Goal: Navigation & Orientation: Find specific page/section

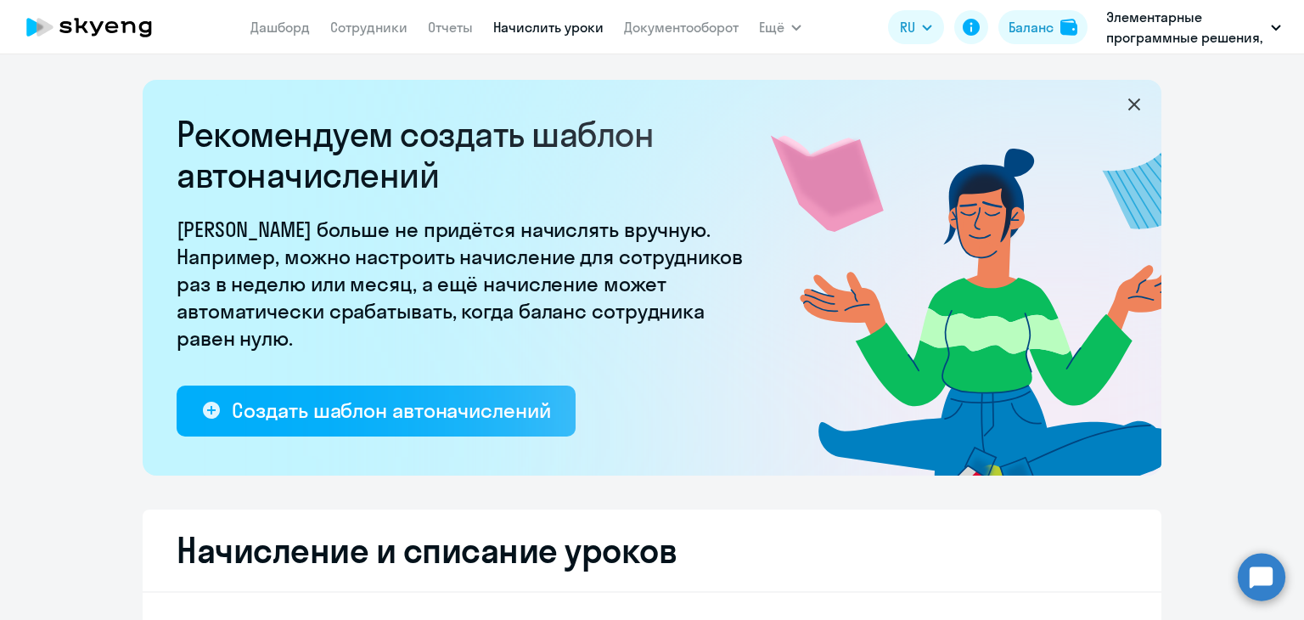
select select "10"
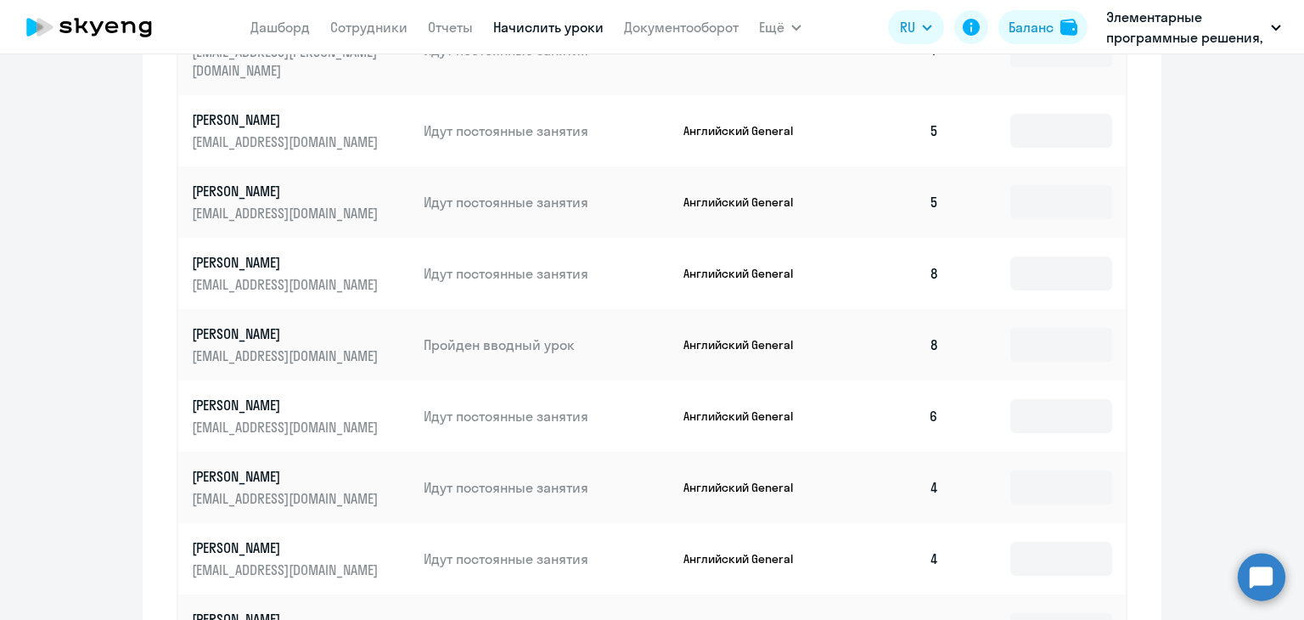
click at [587, 31] on link "Начислить уроки" at bounding box center [548, 27] width 110 height 17
click at [689, 22] on link "Документооборот" at bounding box center [681, 27] width 115 height 17
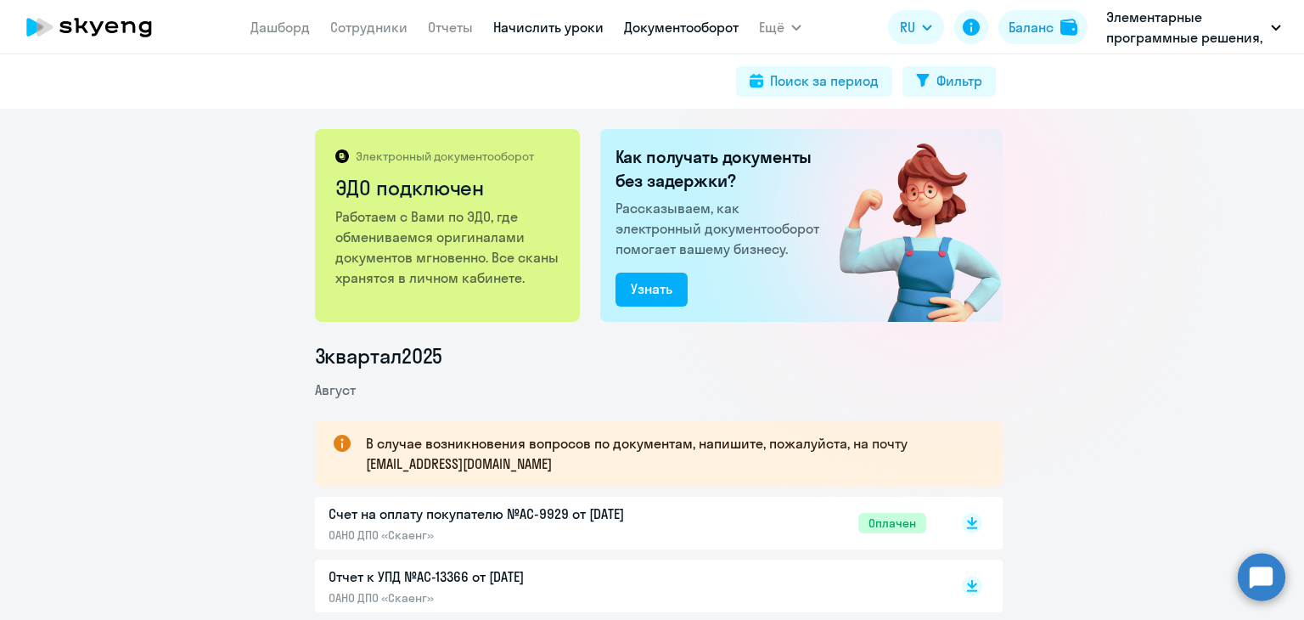
click at [533, 31] on link "Начислить уроки" at bounding box center [548, 27] width 110 height 17
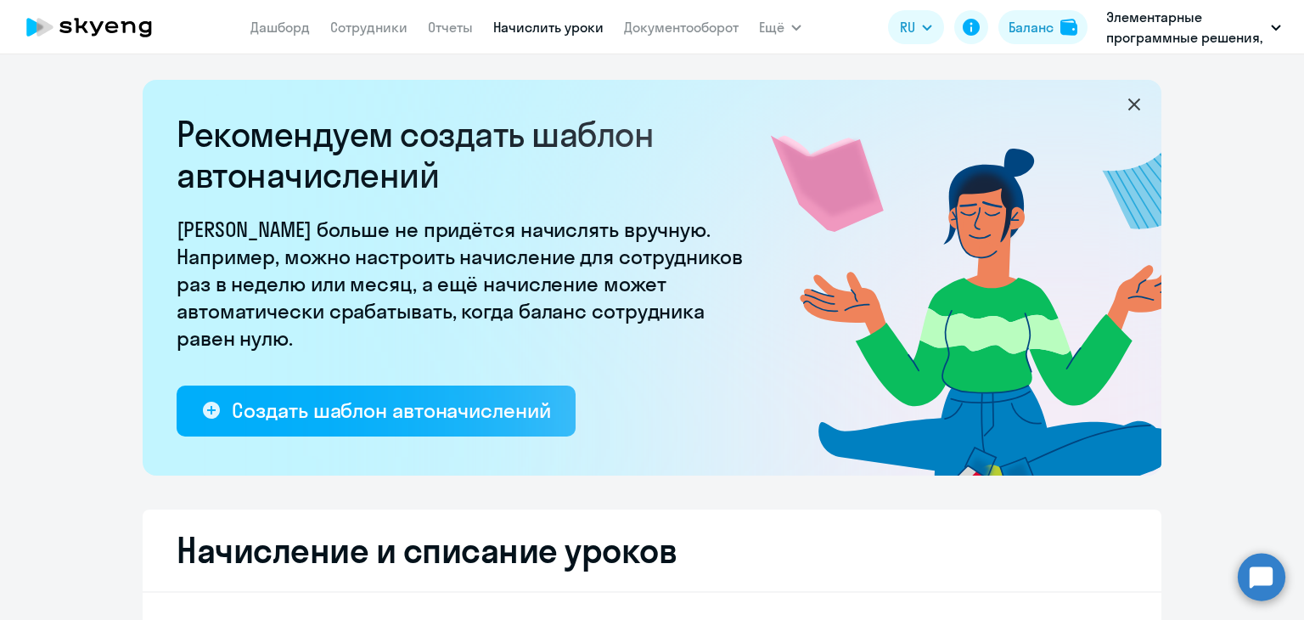
select select "10"
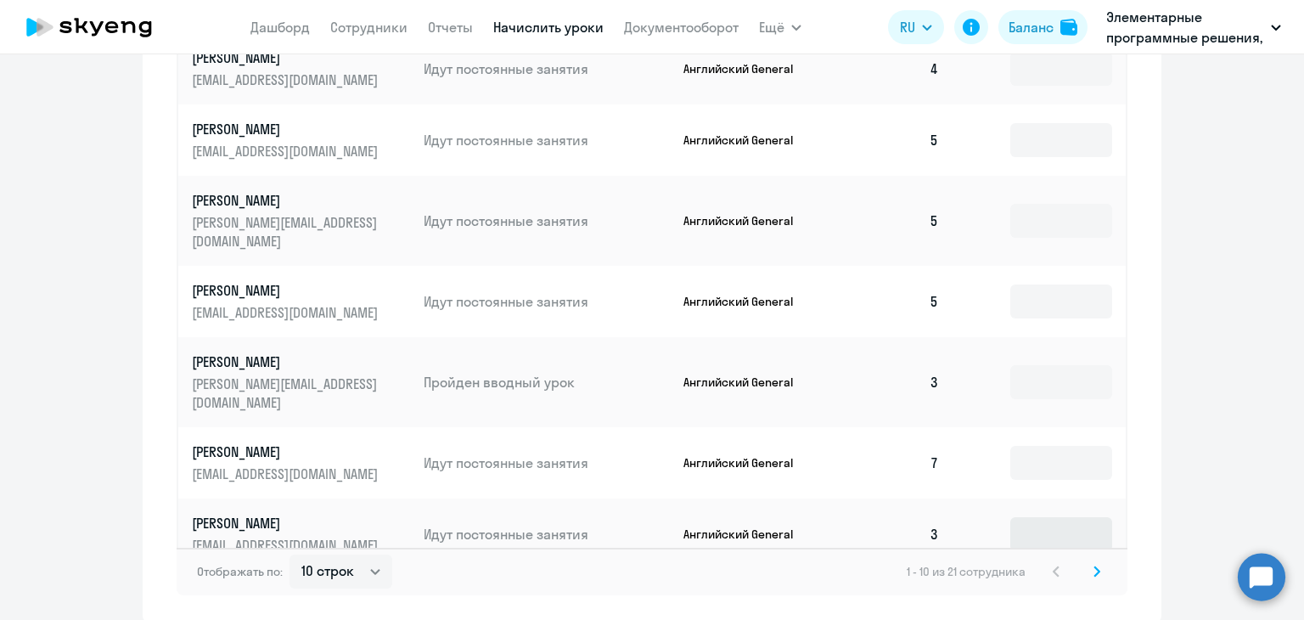
scroll to position [1047, 0]
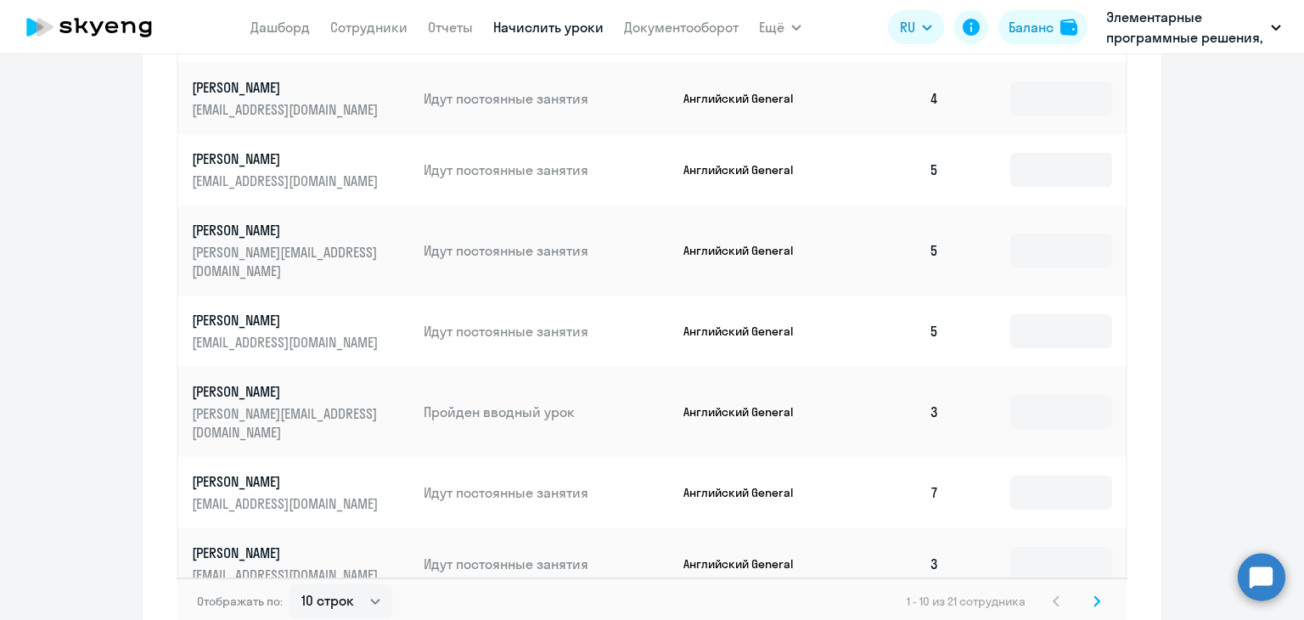
click at [1092, 577] on div "Отображать по: 10 строк 30 строк 50 строк 1 - 10 из 21 сотрудника" at bounding box center [652, 601] width 951 height 48
click at [1094, 591] on svg-icon at bounding box center [1096, 601] width 20 height 20
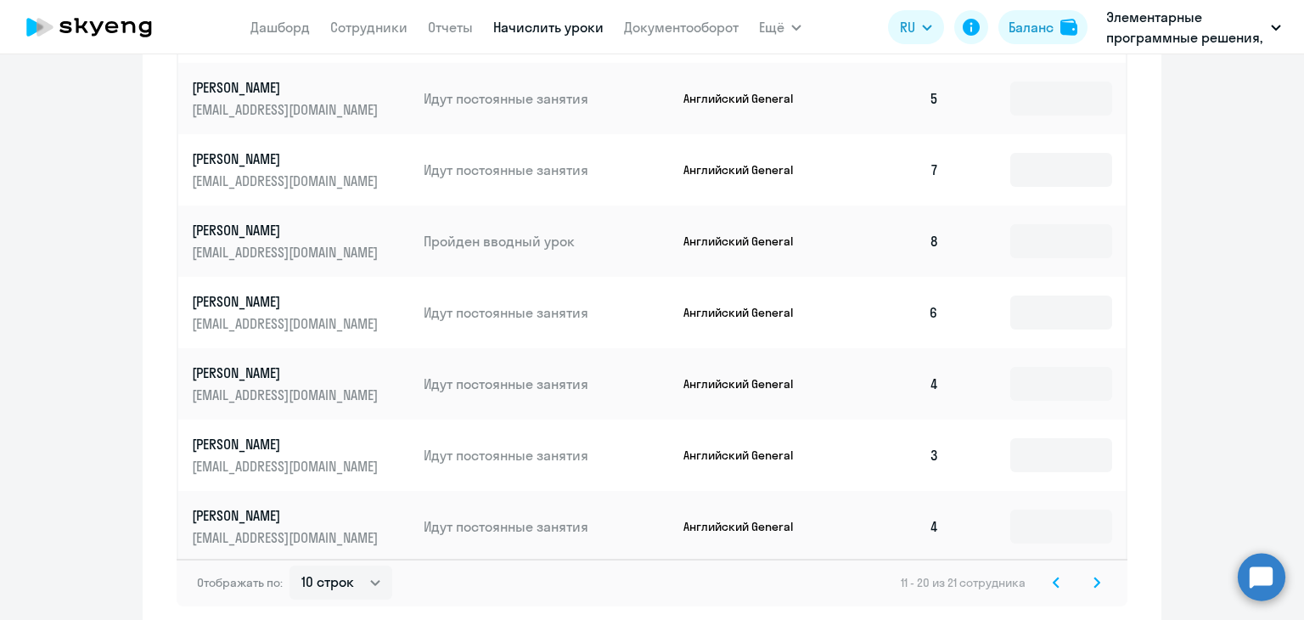
scroll to position [1132, 0]
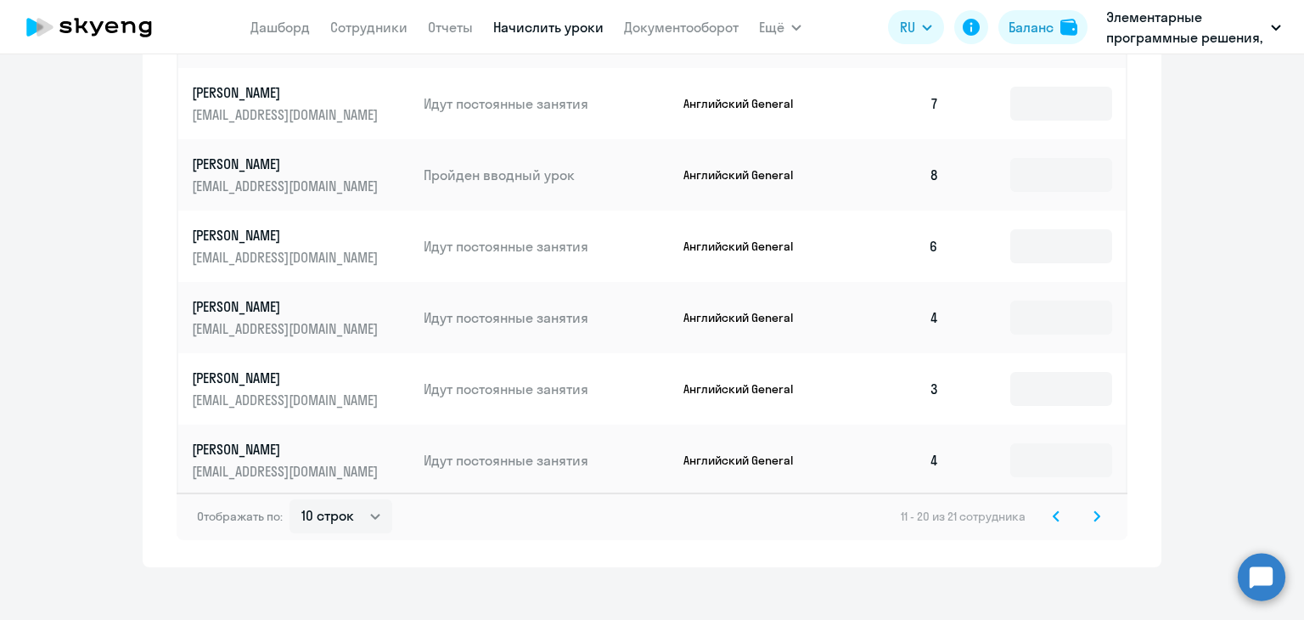
click at [1097, 506] on svg-icon at bounding box center [1096, 516] width 20 height 20
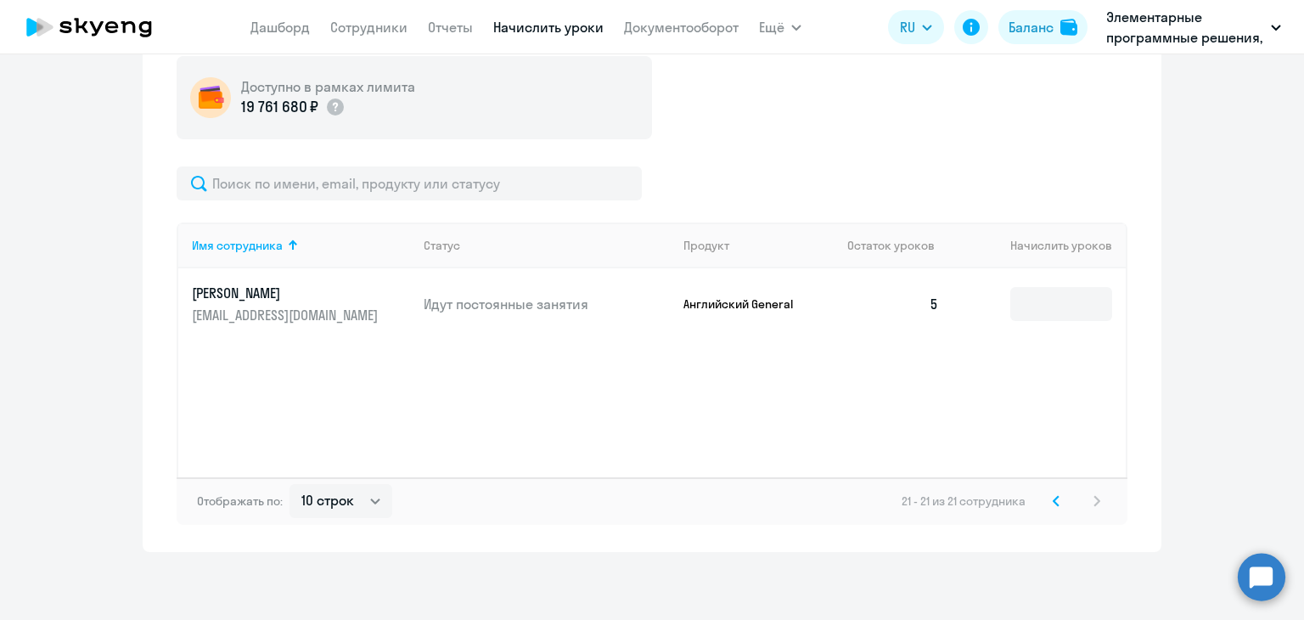
scroll to position [628, 0]
click at [1056, 497] on svg-icon at bounding box center [1056, 501] width 20 height 20
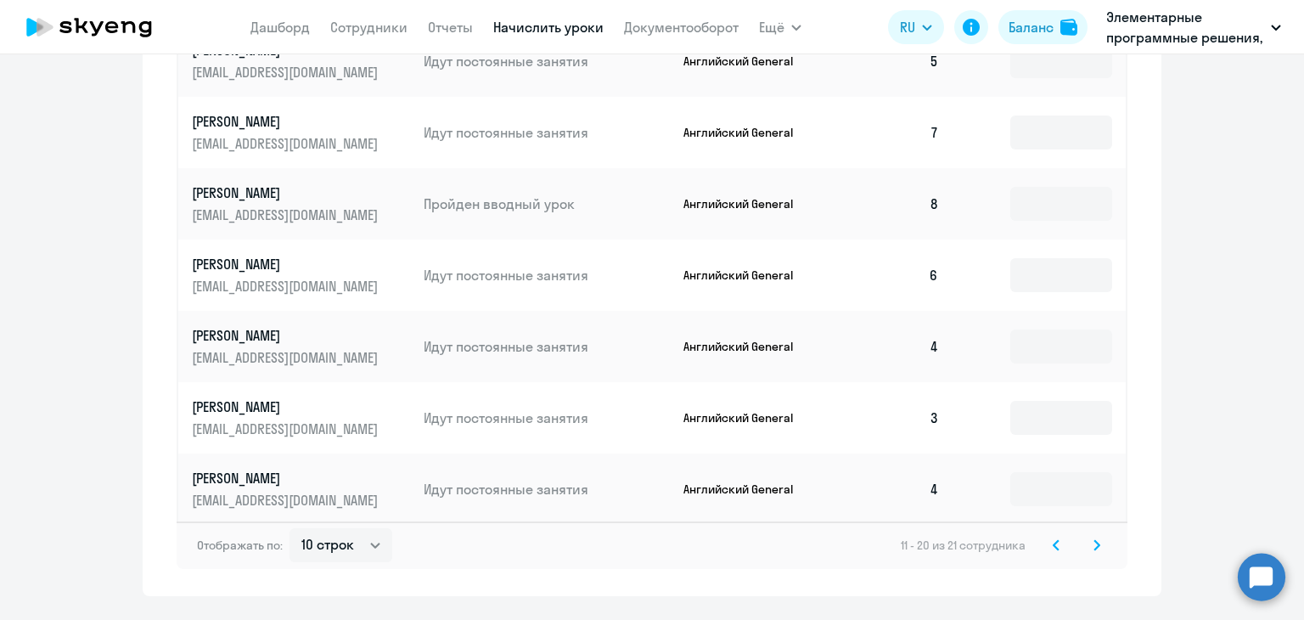
scroll to position [1132, 0]
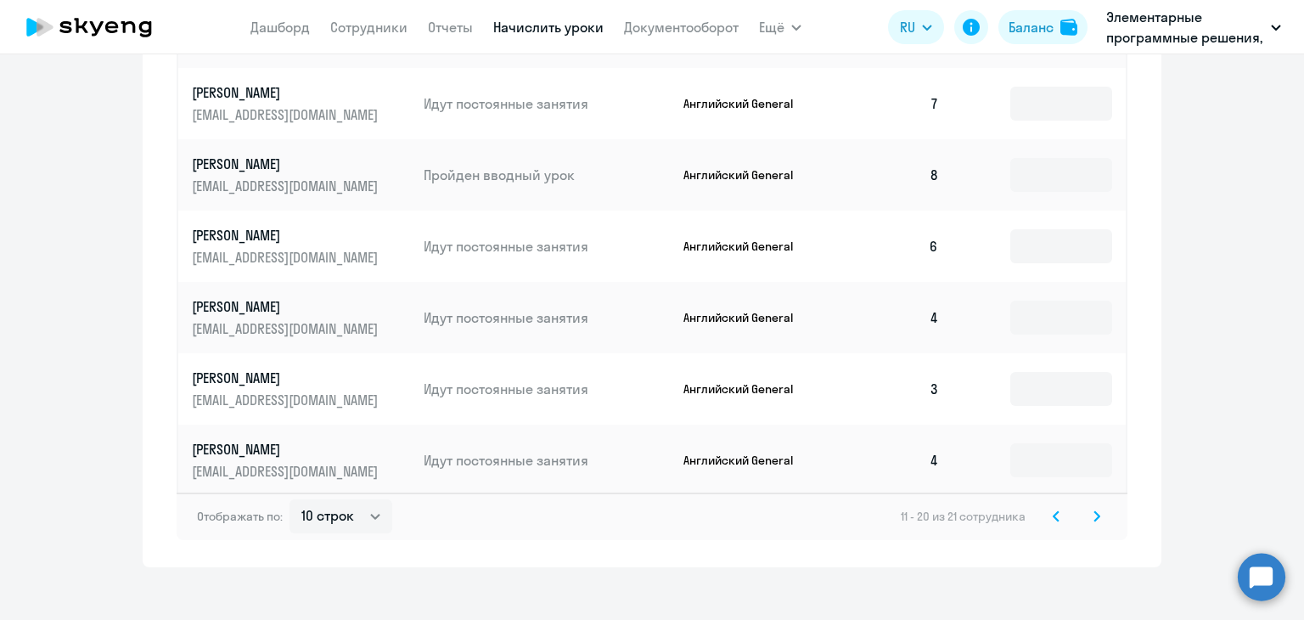
click at [1046, 506] on svg-icon at bounding box center [1056, 516] width 20 height 20
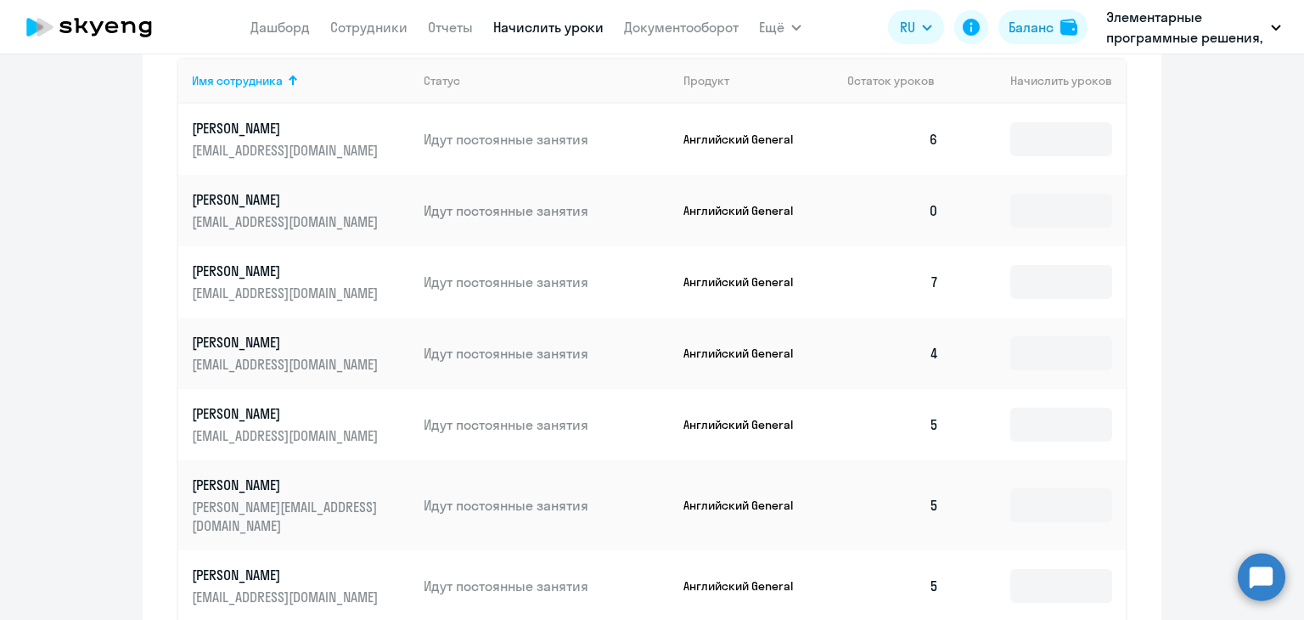
scroll to position [623, 0]
